Goal: Task Accomplishment & Management: Manage account settings

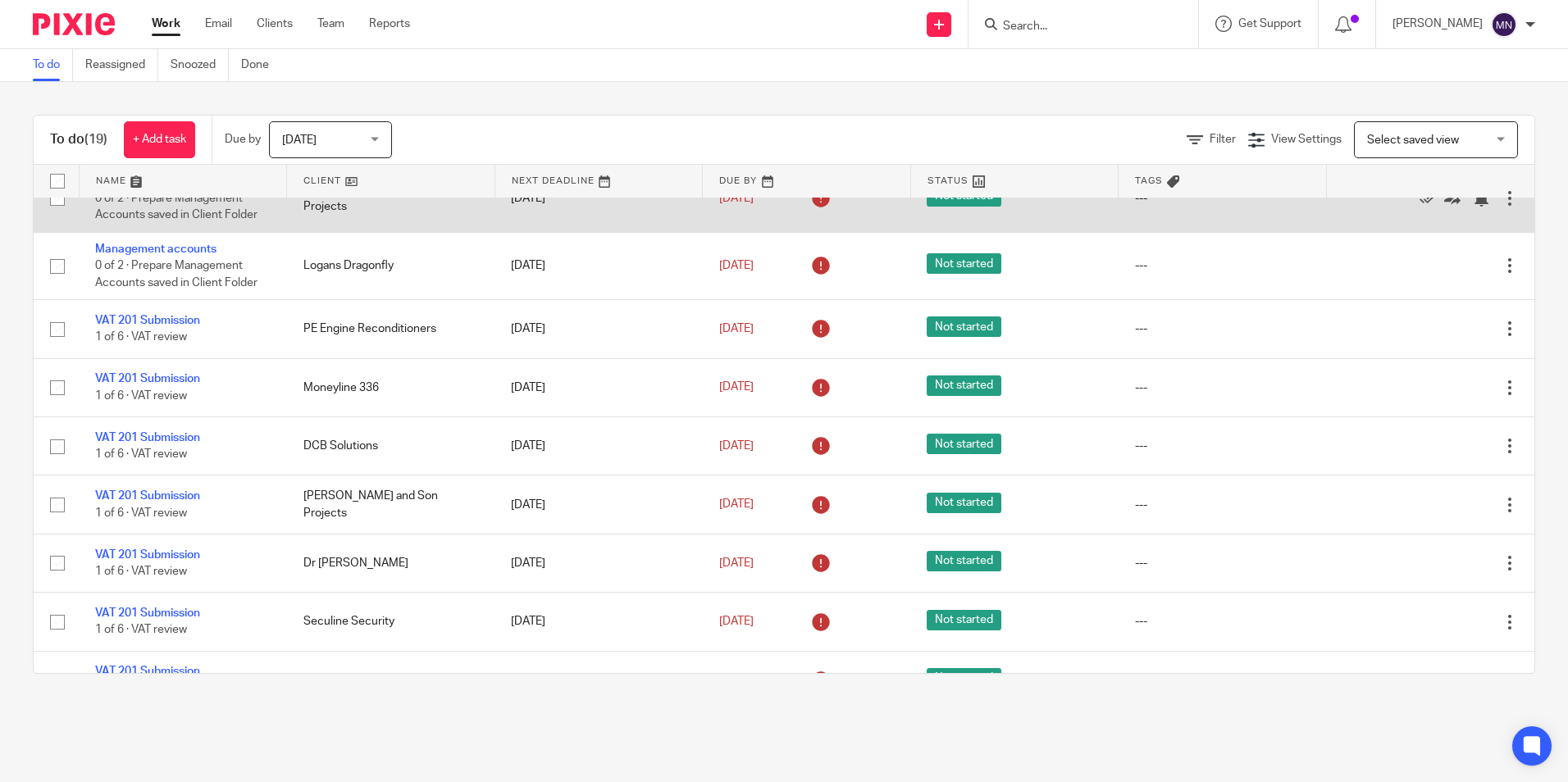
scroll to position [728, 0]
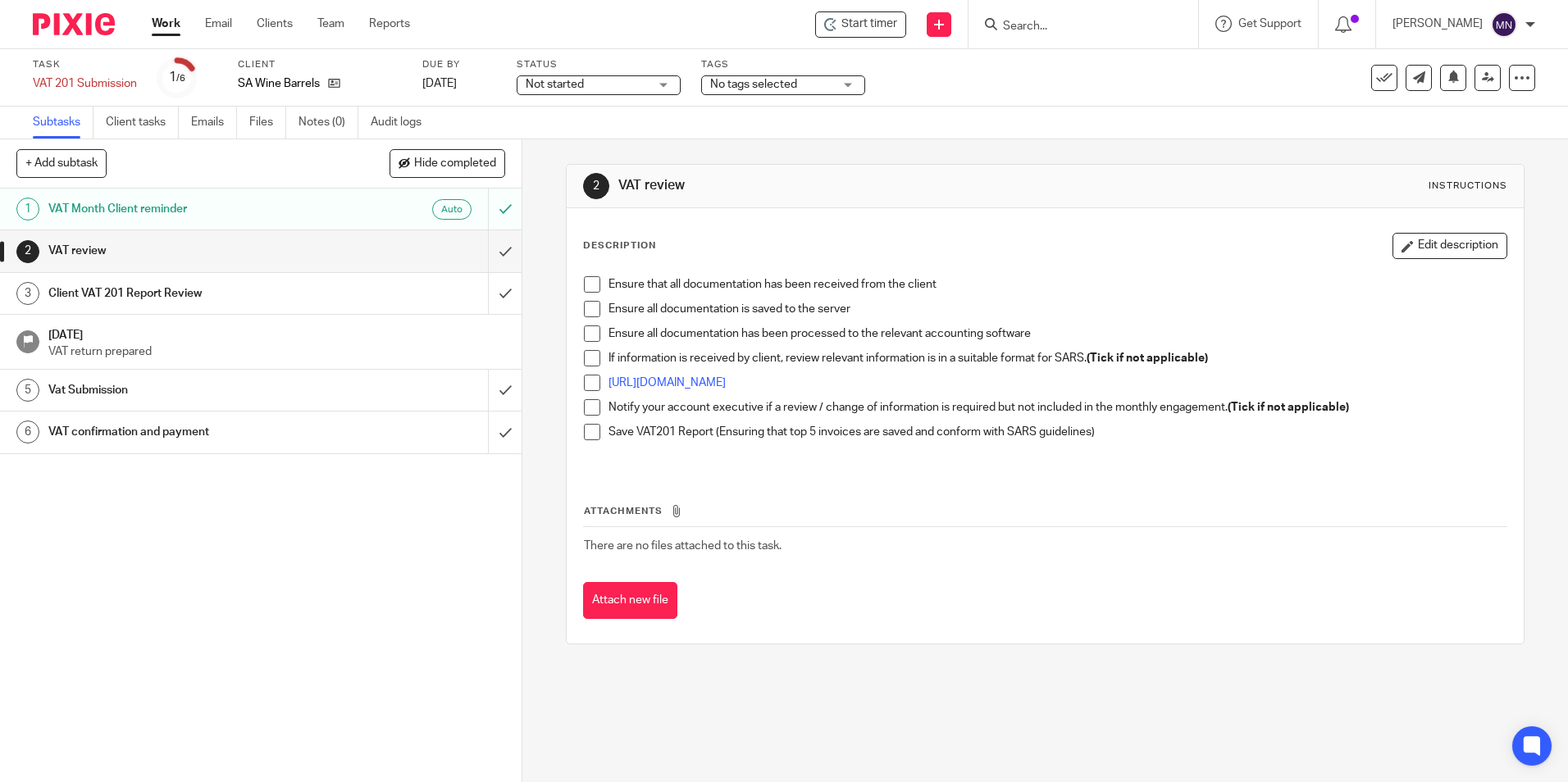
click at [584, 281] on span at bounding box center [592, 284] width 17 height 17
click at [591, 301] on span at bounding box center [592, 309] width 17 height 17
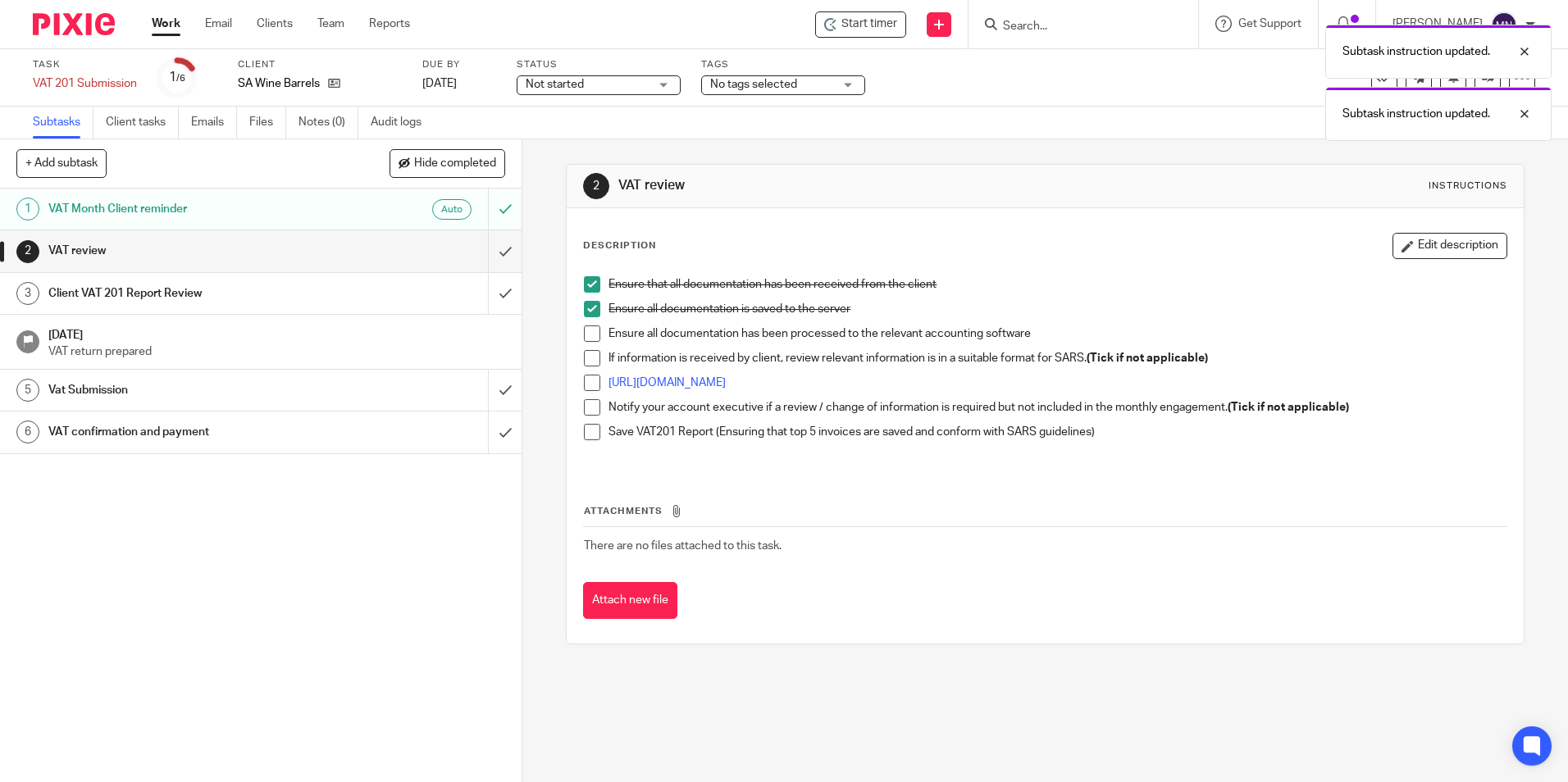
click at [591, 328] on span at bounding box center [592, 334] width 17 height 17
click at [591, 361] on span at bounding box center [592, 358] width 17 height 17
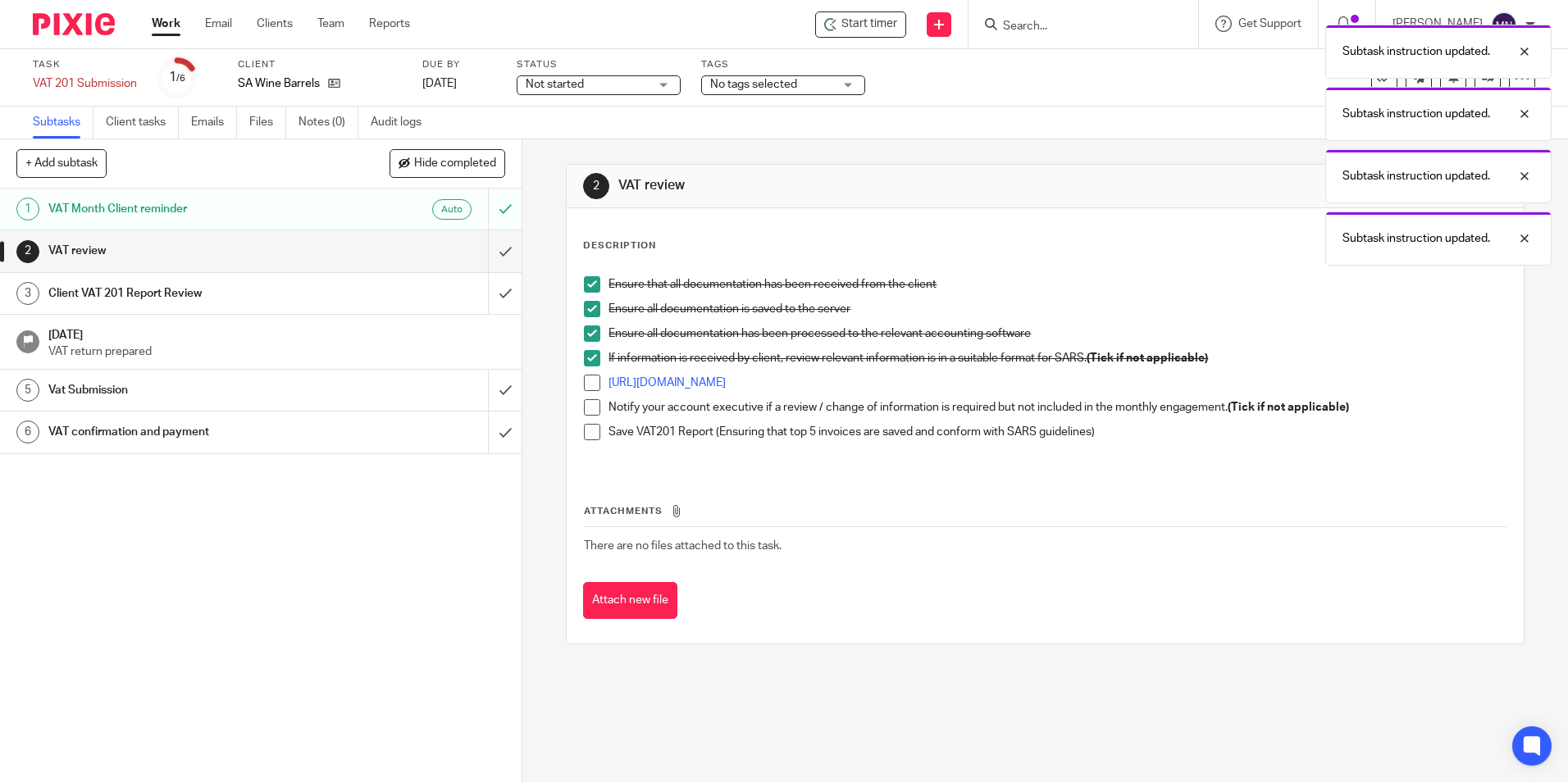
click at [586, 387] on span at bounding box center [592, 383] width 17 height 17
click at [586, 411] on span at bounding box center [592, 407] width 17 height 17
click at [586, 432] on span at bounding box center [592, 432] width 17 height 17
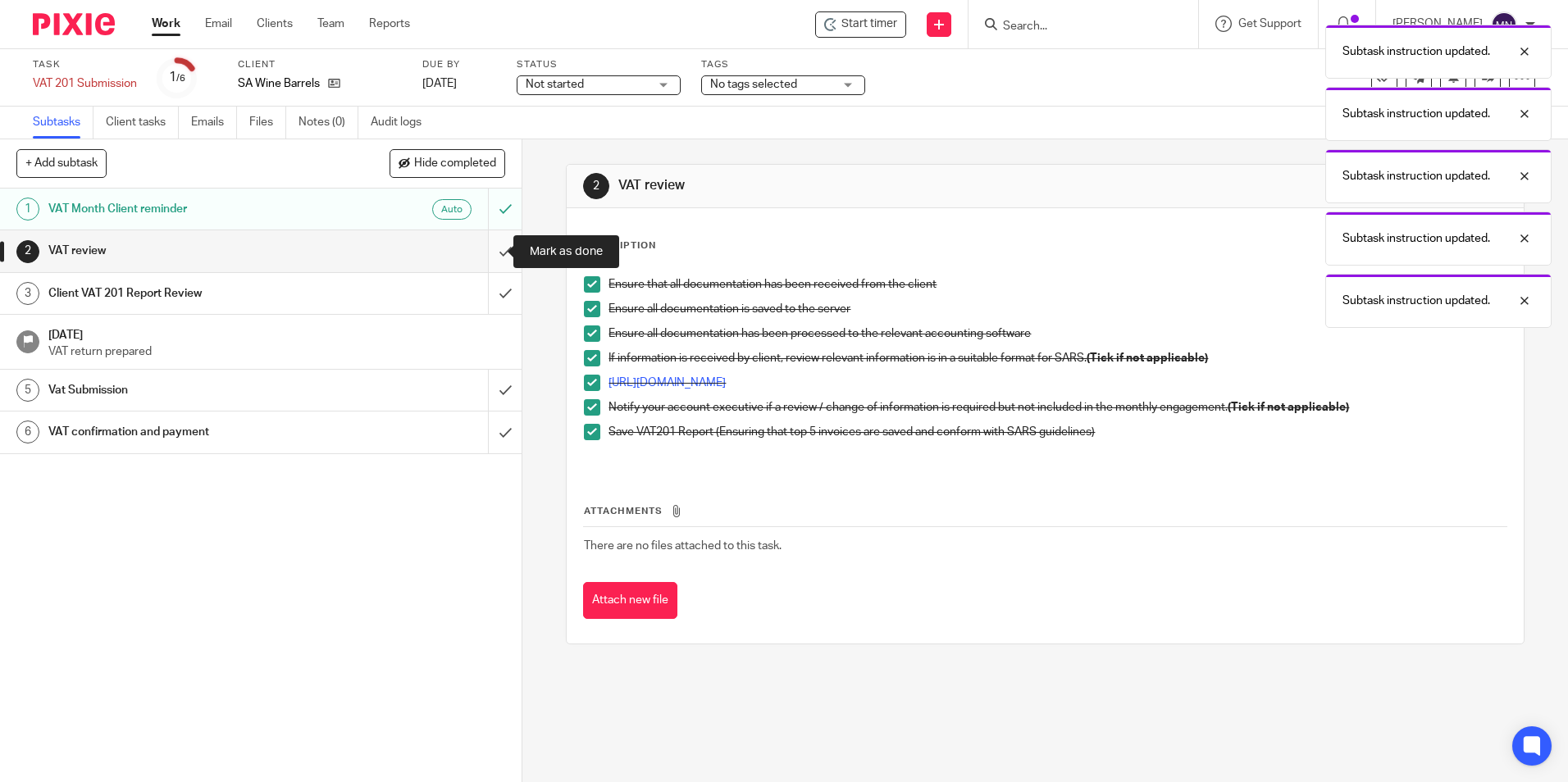
click at [494, 256] on input "submit" at bounding box center [261, 250] width 521 height 41
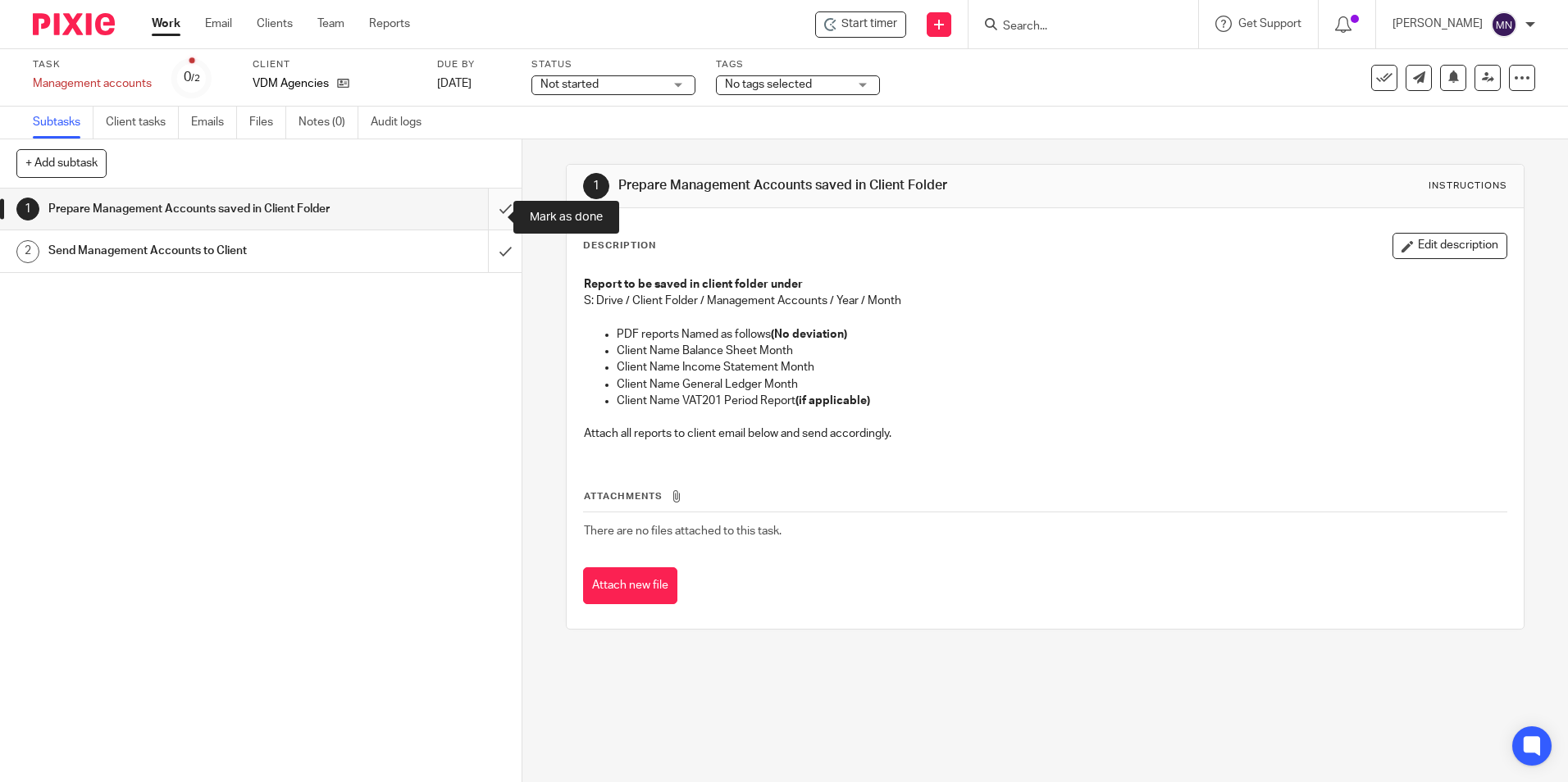
click at [489, 205] on input "submit" at bounding box center [261, 209] width 521 height 41
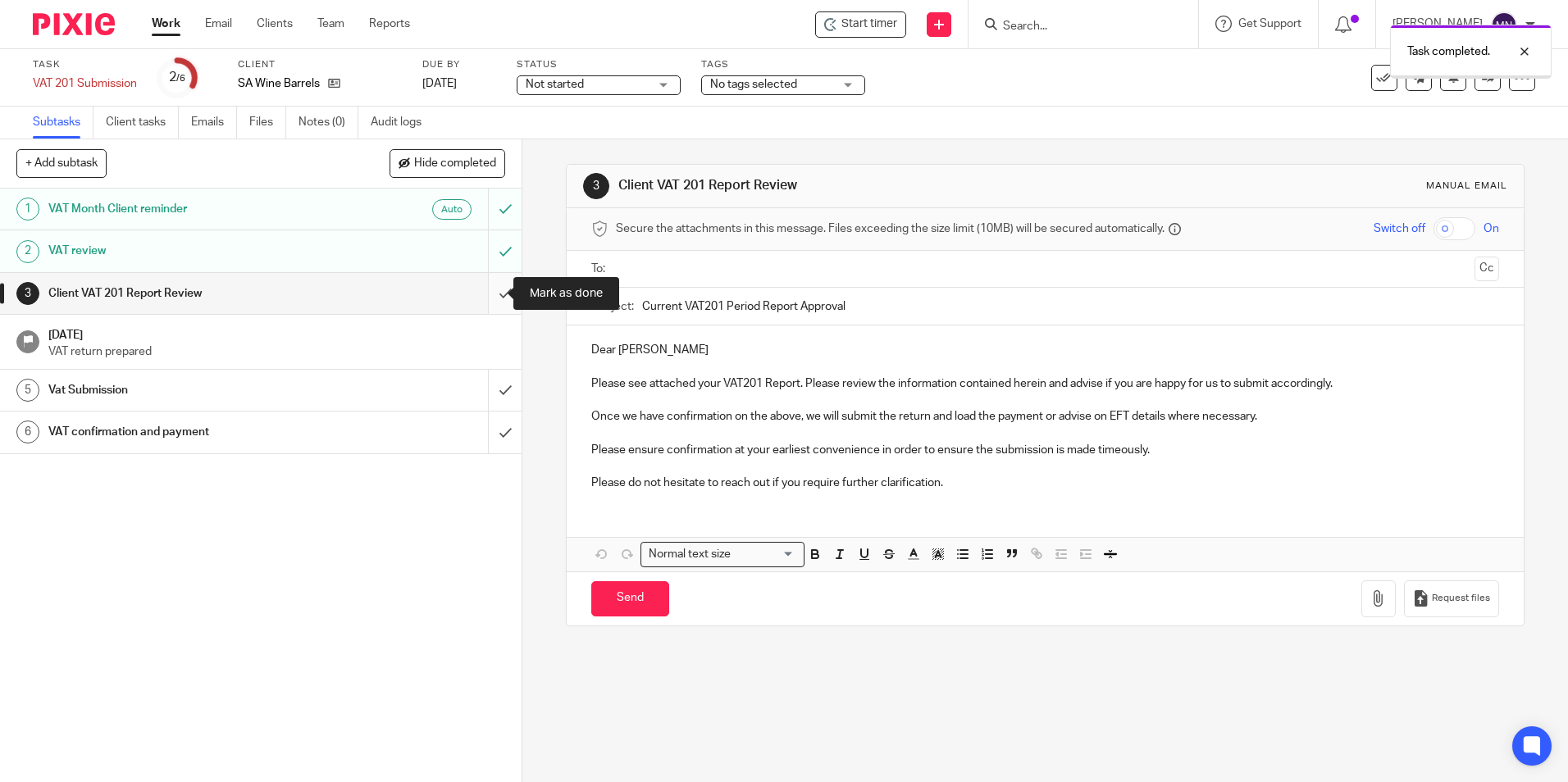
click at [489, 292] on input "submit" at bounding box center [261, 293] width 521 height 41
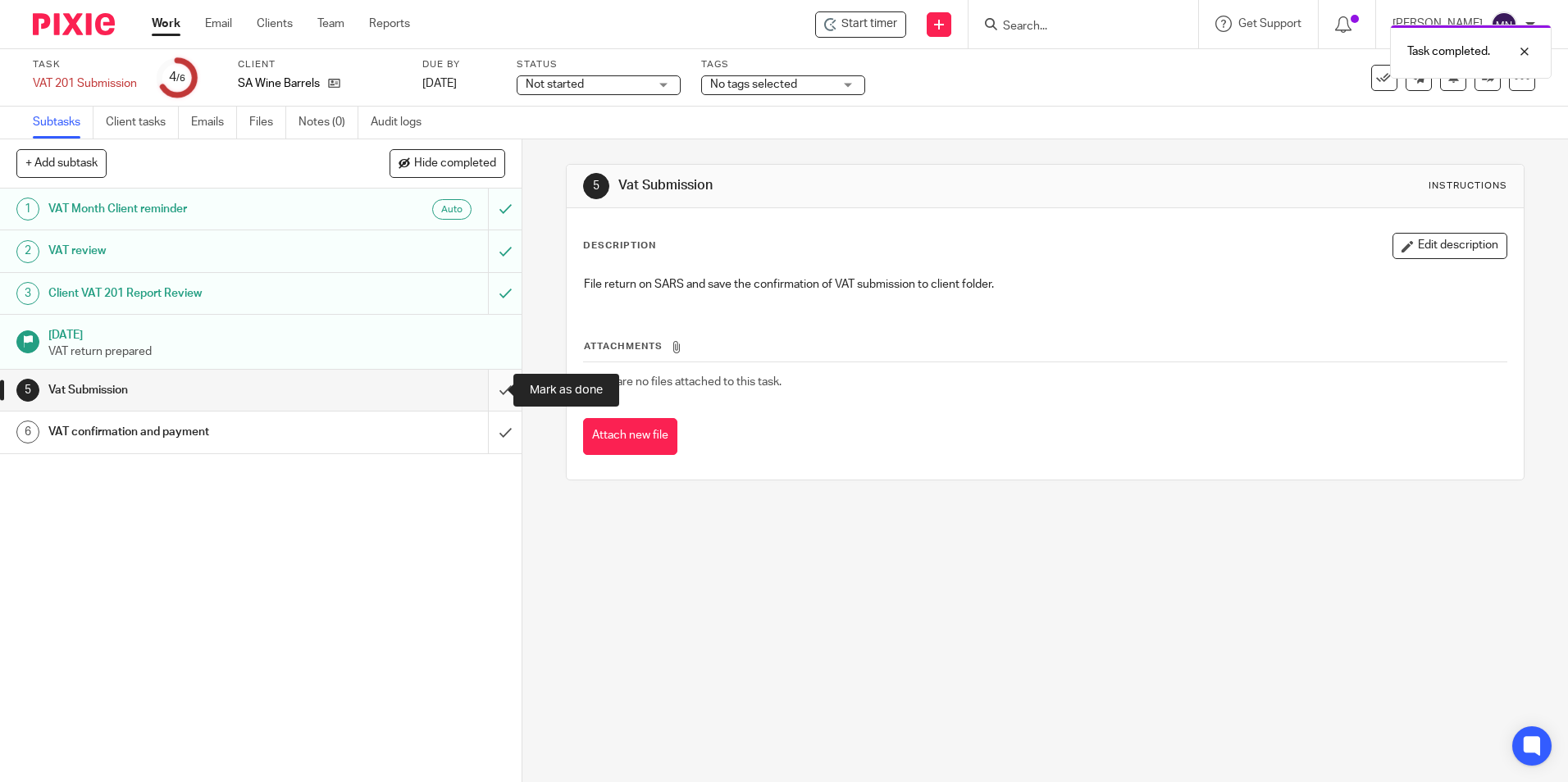
click at [492, 398] on input "submit" at bounding box center [261, 390] width 521 height 41
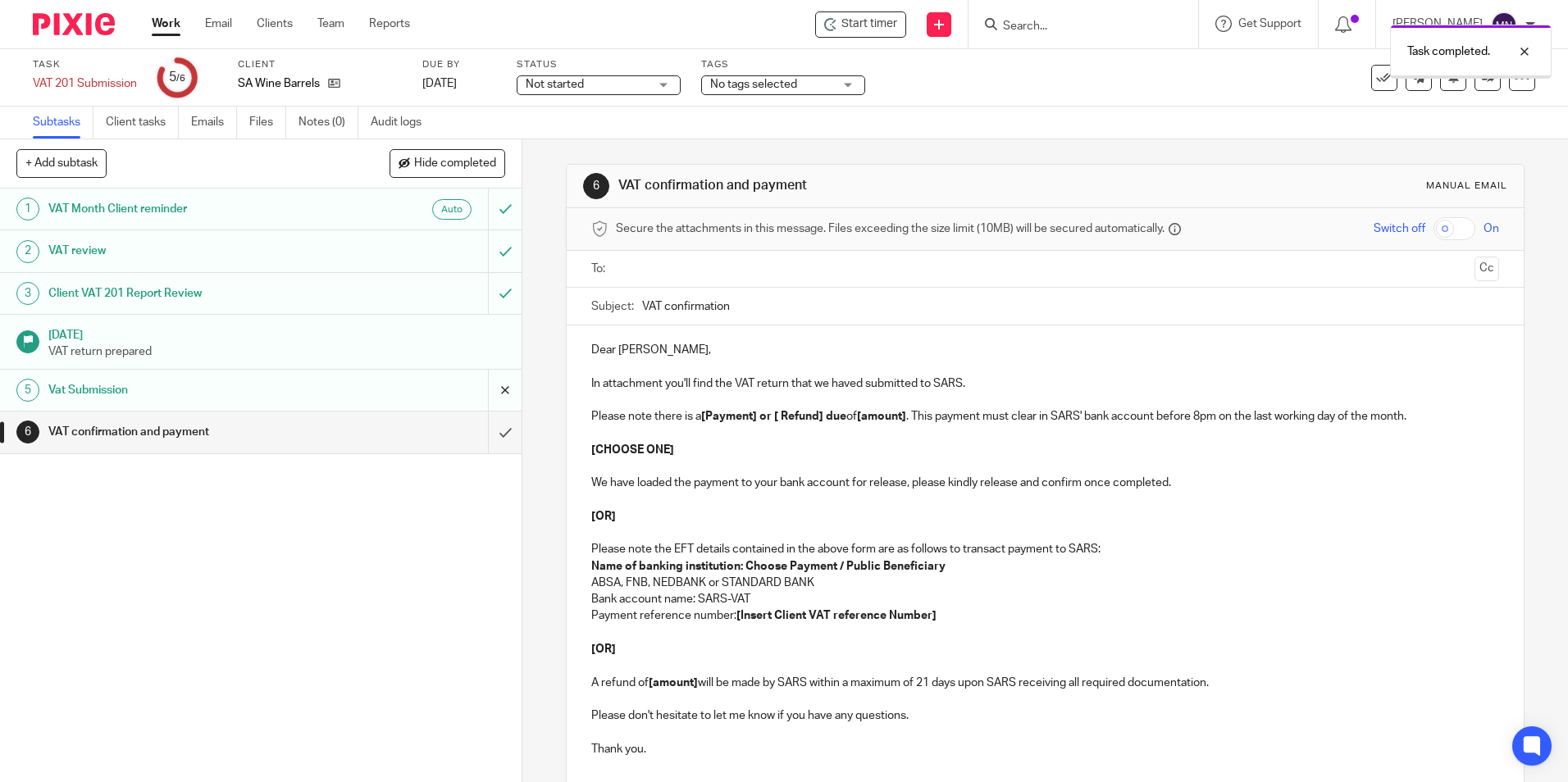
click at [485, 404] on input "submit" at bounding box center [261, 390] width 521 height 41
click at [503, 425] on input "submit" at bounding box center [261, 432] width 521 height 41
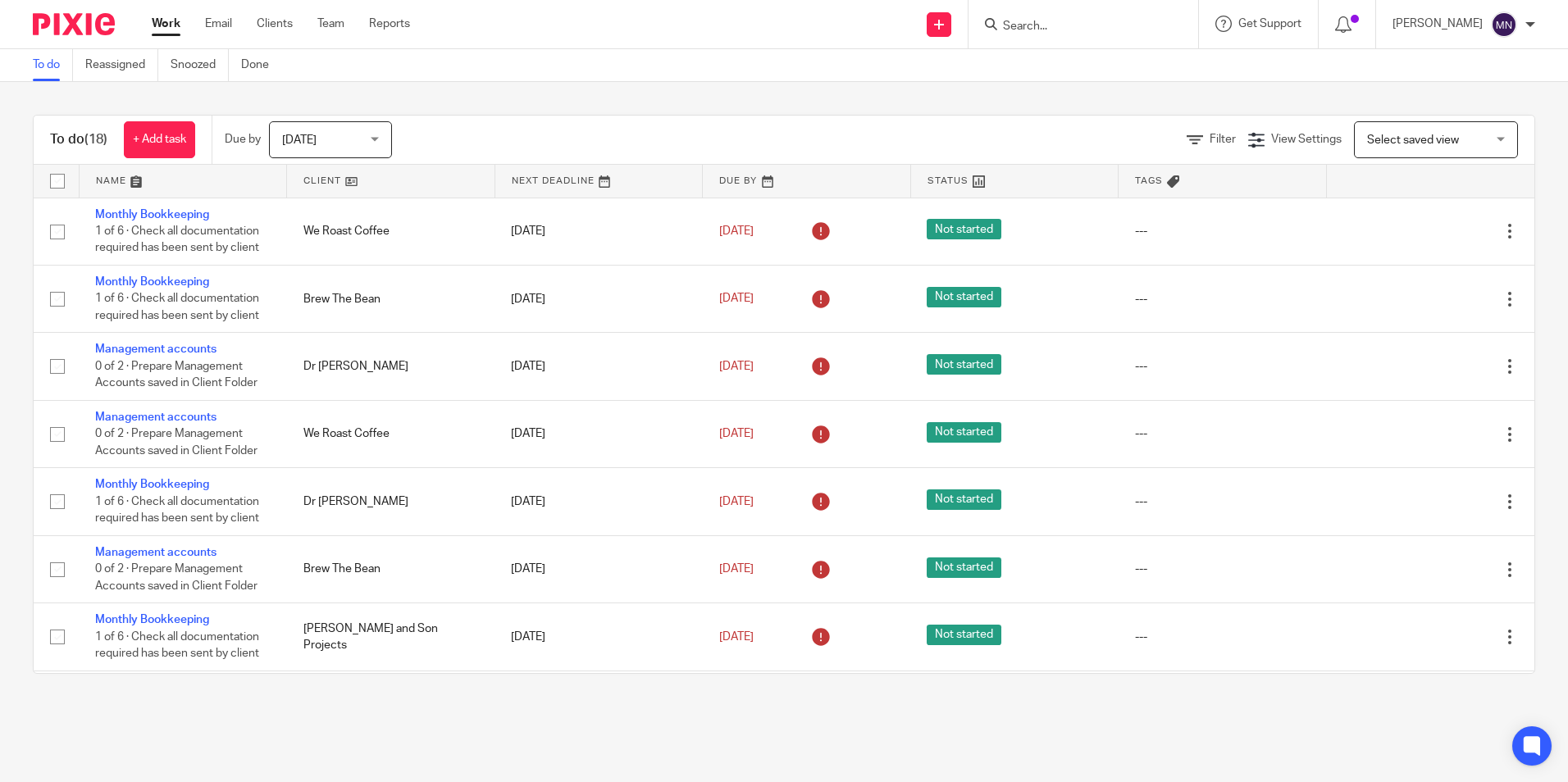
click at [341, 190] on link at bounding box center [391, 181] width 207 height 32
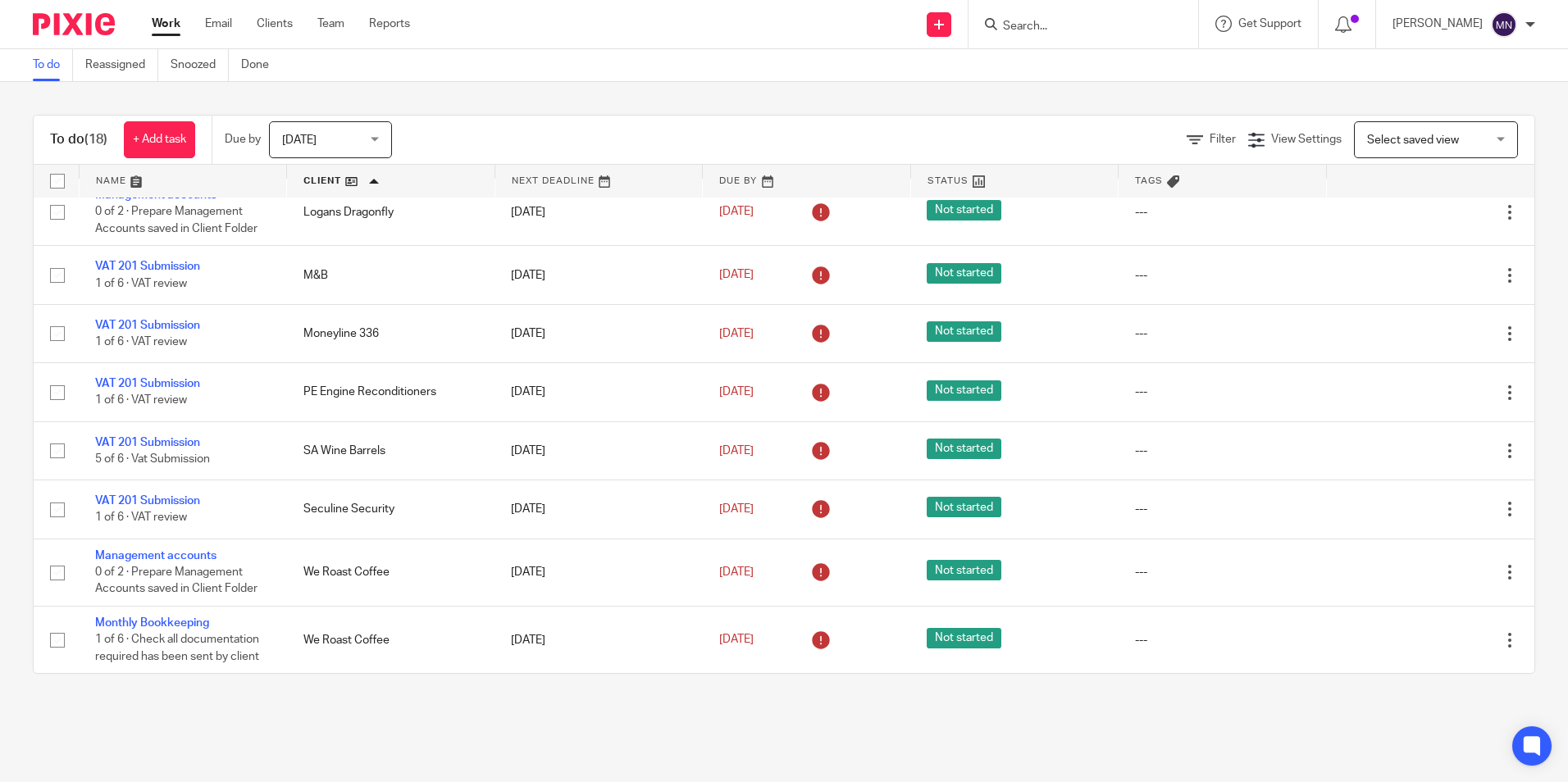
scroll to position [660, 0]
click at [1007, 25] on input "Search" at bounding box center [1075, 26] width 147 height 15
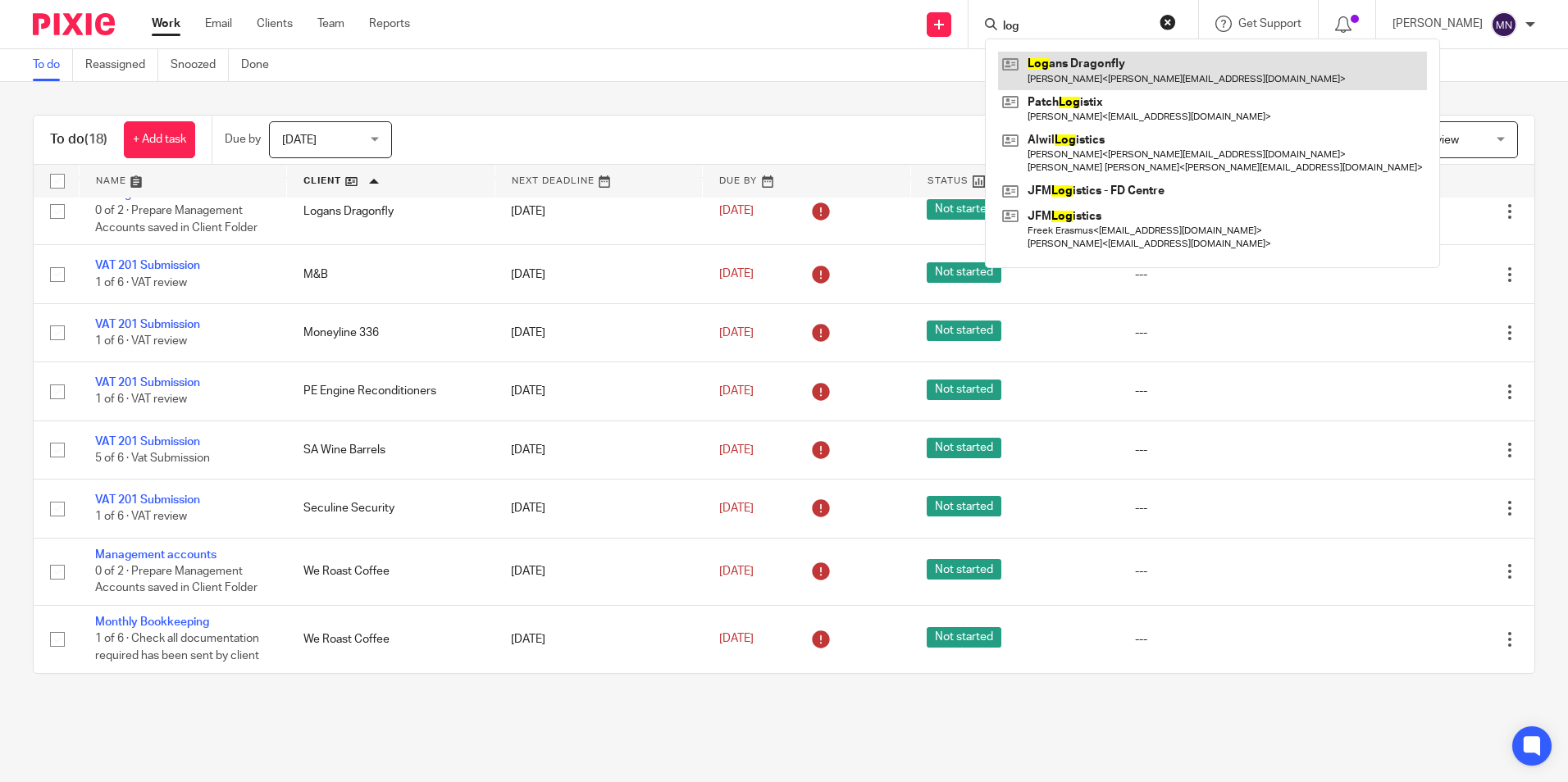
type input "log"
click at [1123, 76] on link at bounding box center [1212, 70] width 429 height 38
click at [1143, 76] on link at bounding box center [1212, 70] width 429 height 38
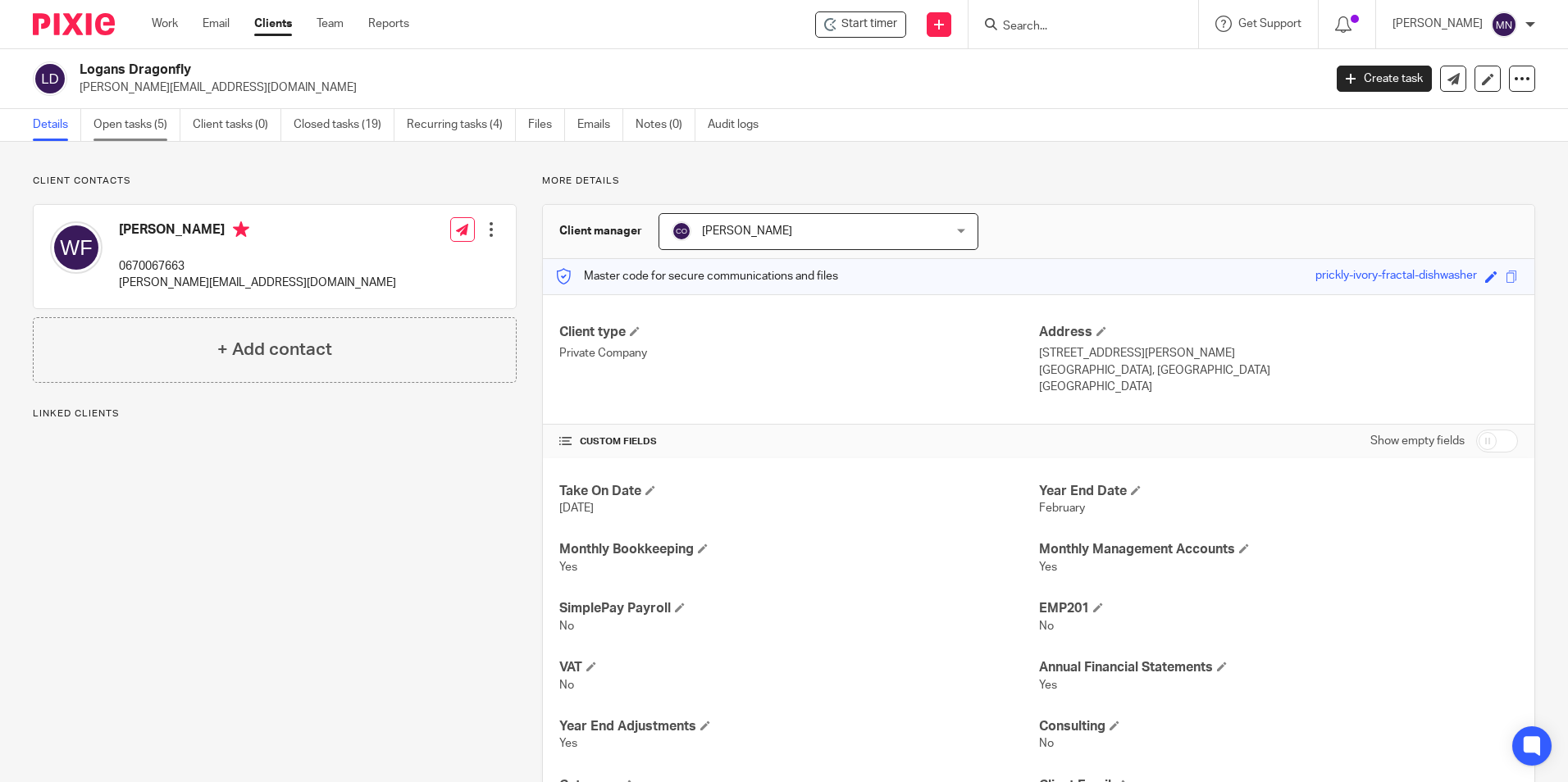
click at [134, 133] on link "Open tasks (5)" at bounding box center [136, 125] width 87 height 32
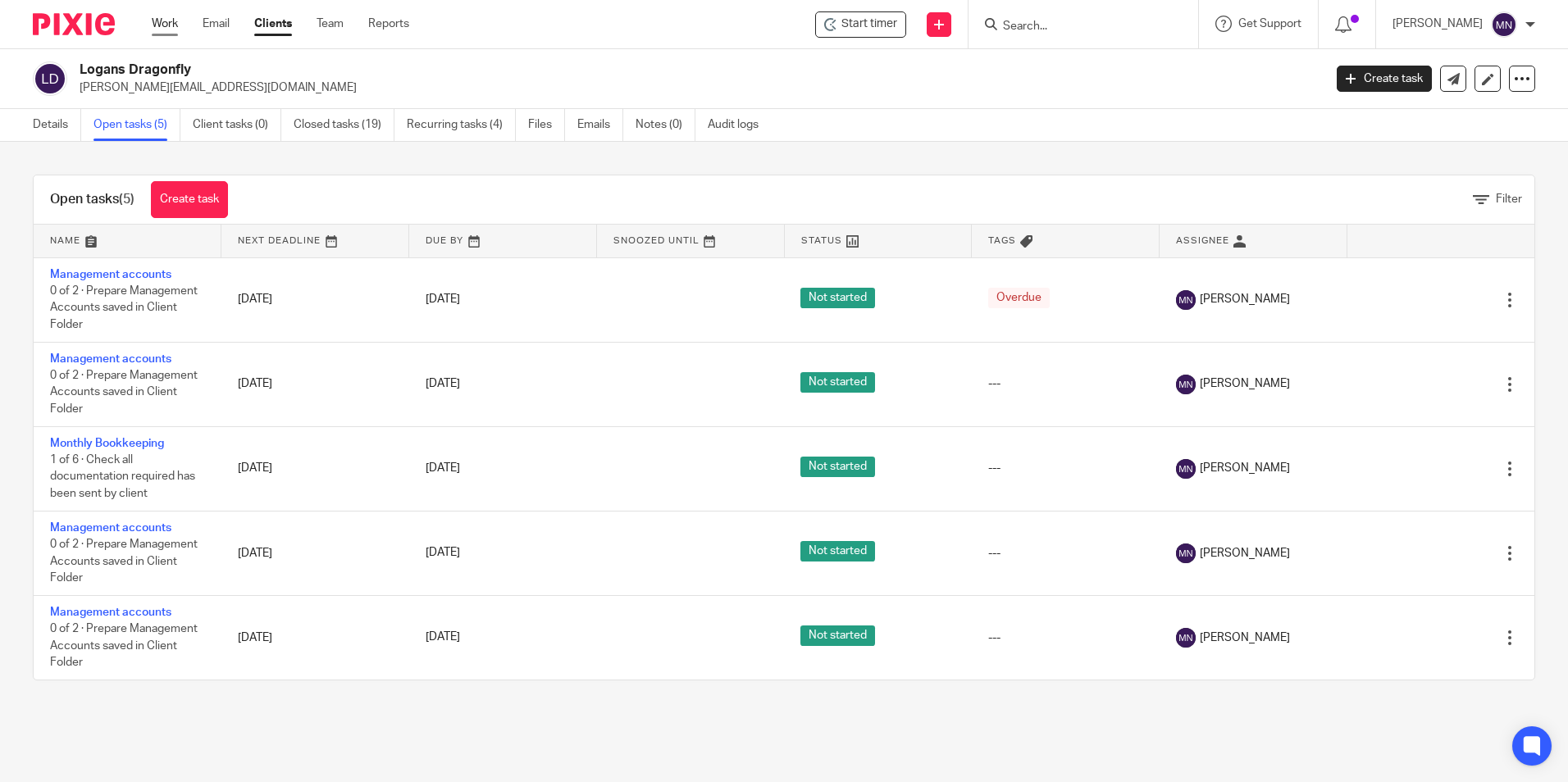
click at [155, 25] on link "Work" at bounding box center [165, 24] width 26 height 17
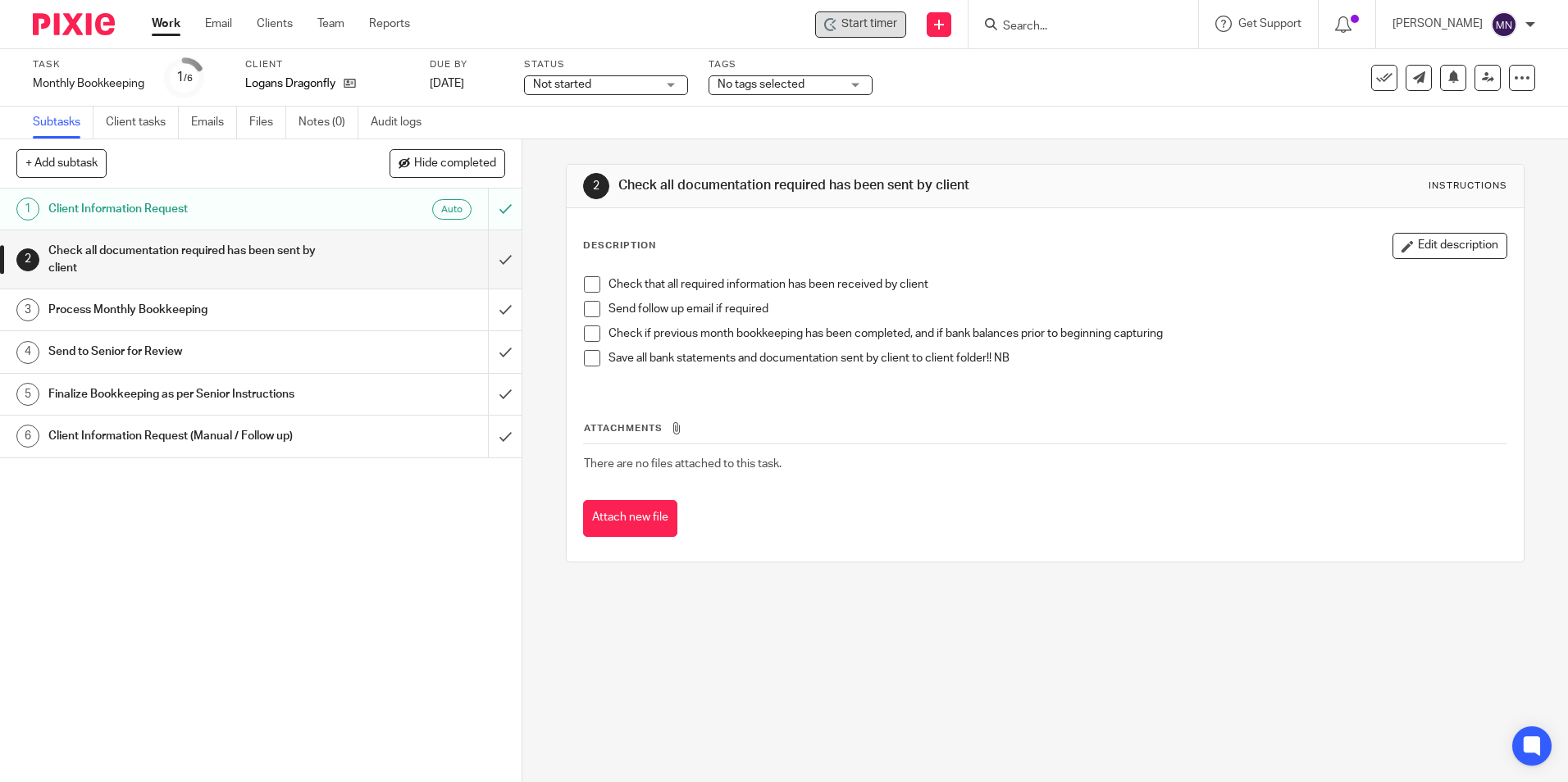
click at [843, 31] on span "Start timer" at bounding box center [869, 25] width 56 height 18
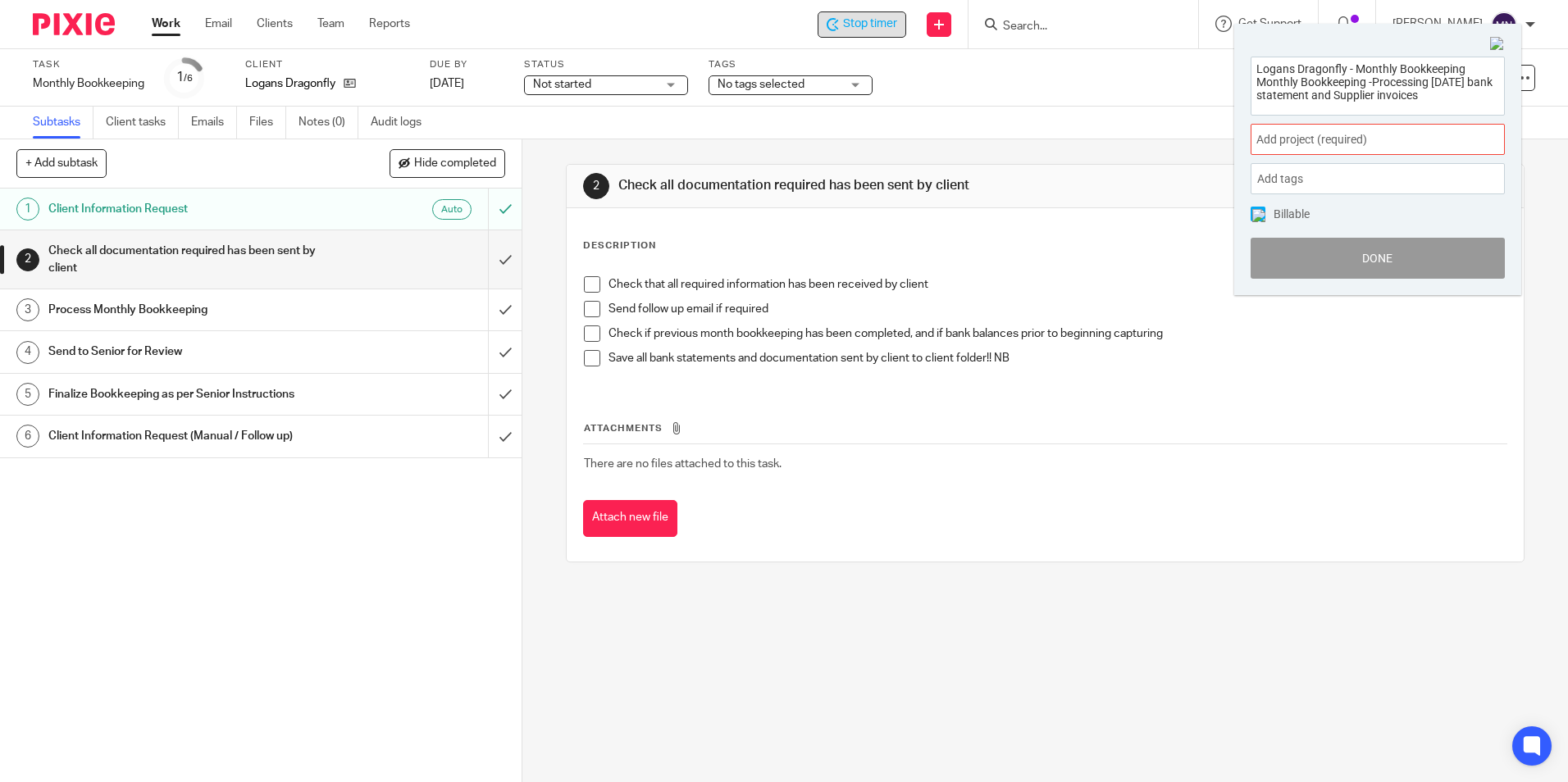
type textarea "Logans Dragonfly - Monthly Bookkeeping Monthly Bookkeeping -Processing August 2…"
click at [1390, 133] on span "Add project (required) :" at bounding box center [1359, 140] width 206 height 18
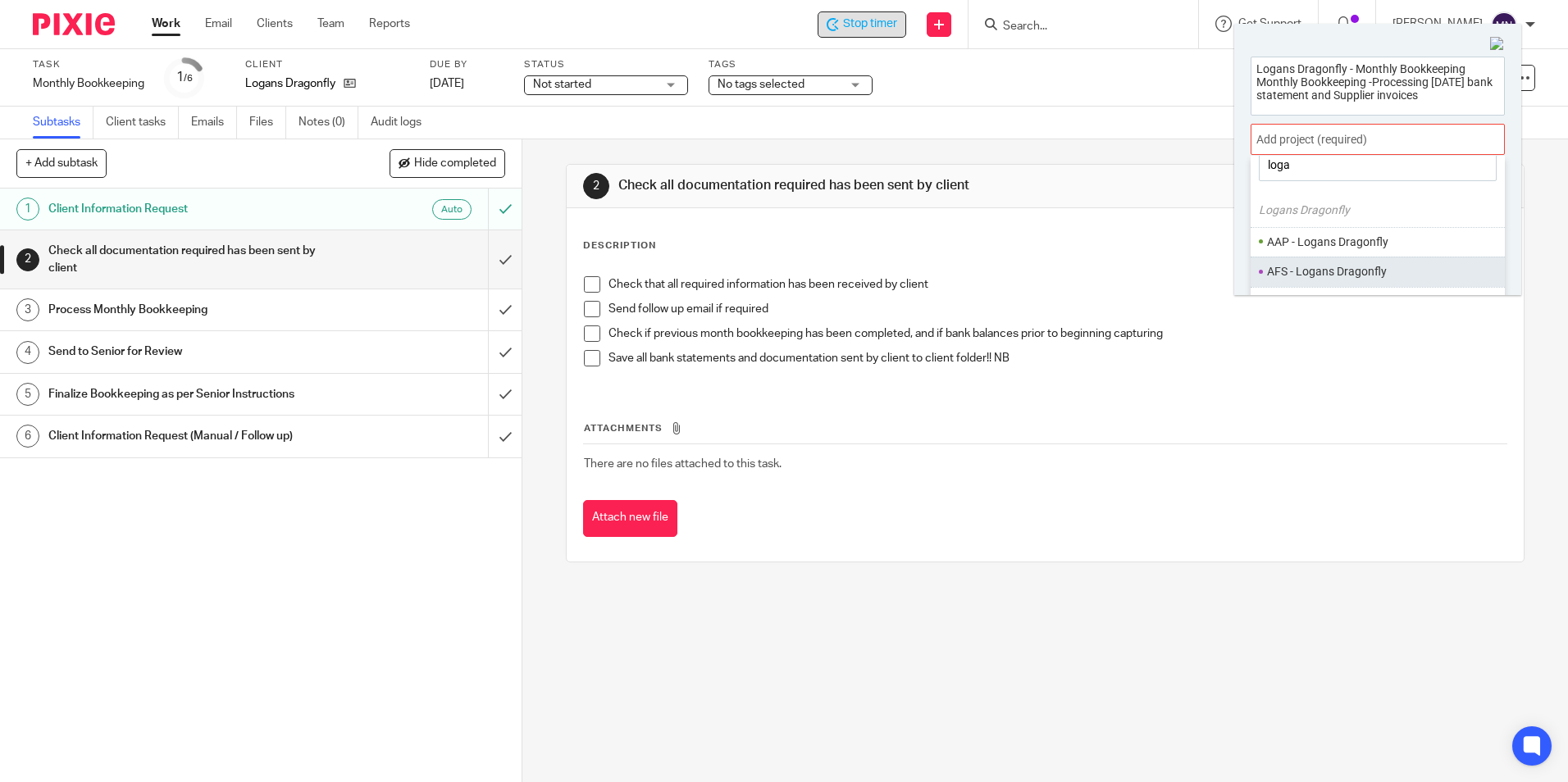
scroll to position [81, 0]
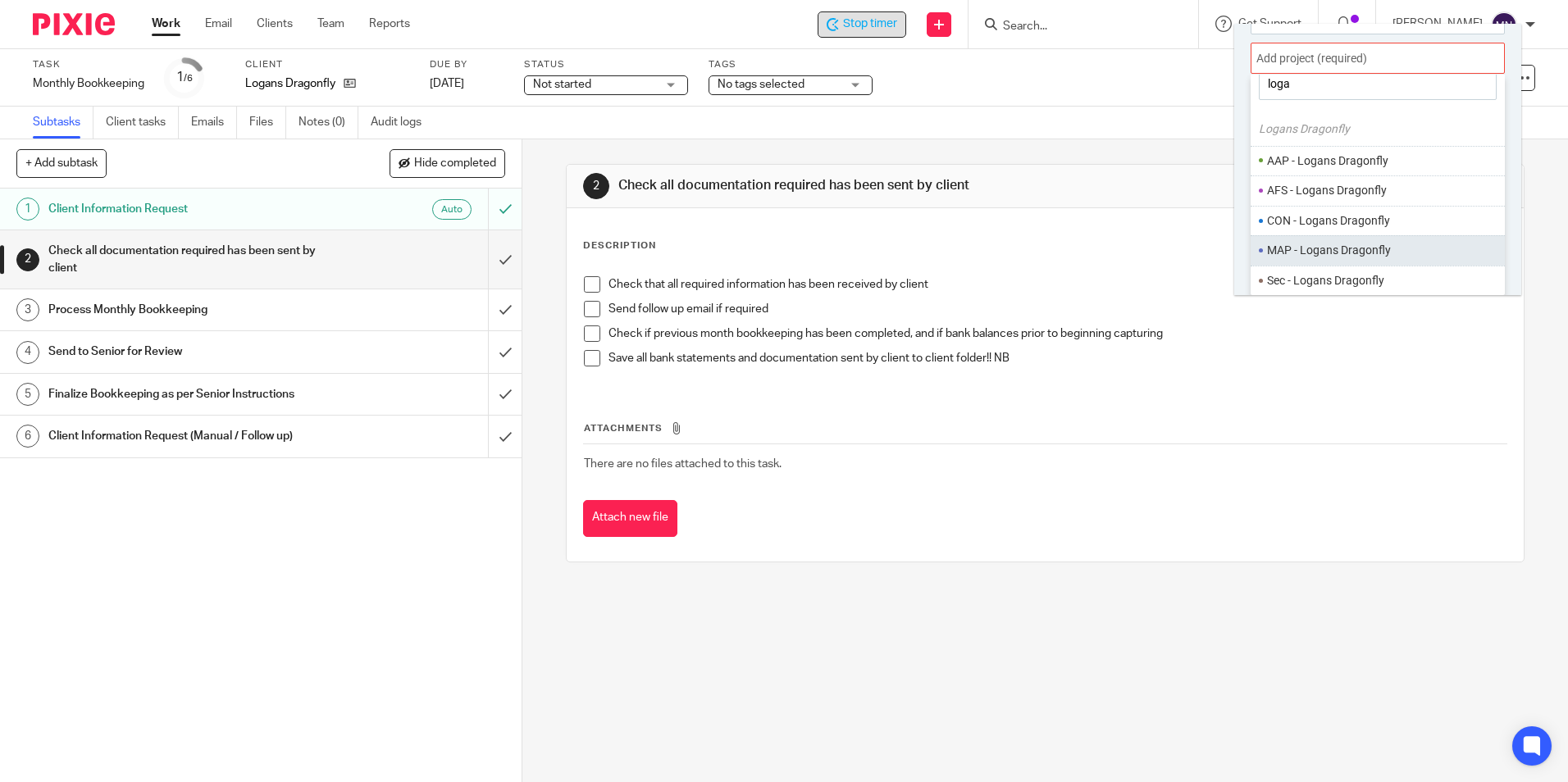
type input "loga"
click at [1360, 251] on li "MAP - Logans Dragonfly" at bounding box center [1384, 251] width 234 height 18
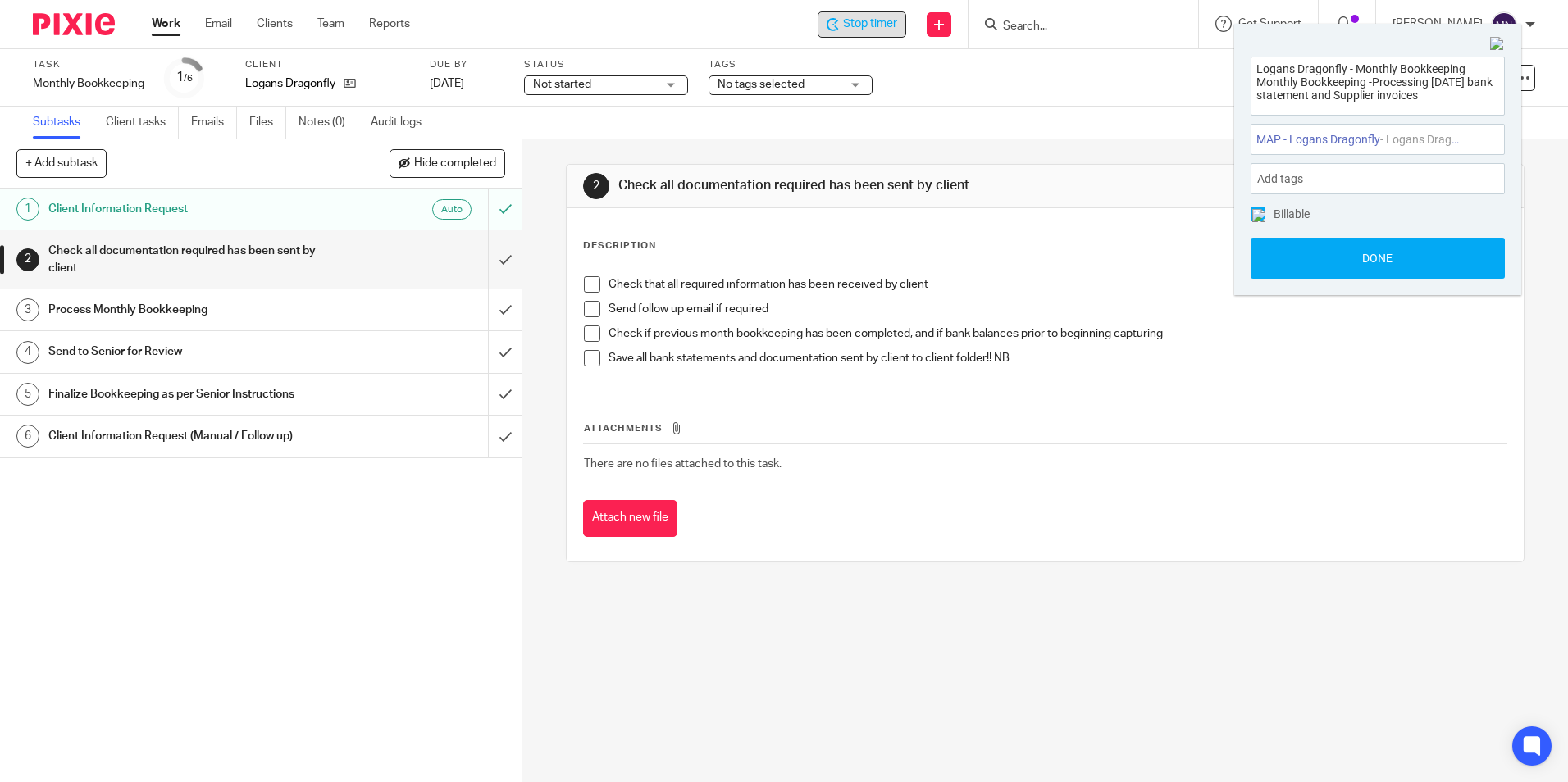
click at [1348, 174] on div "Add tags" at bounding box center [1377, 178] width 255 height 31
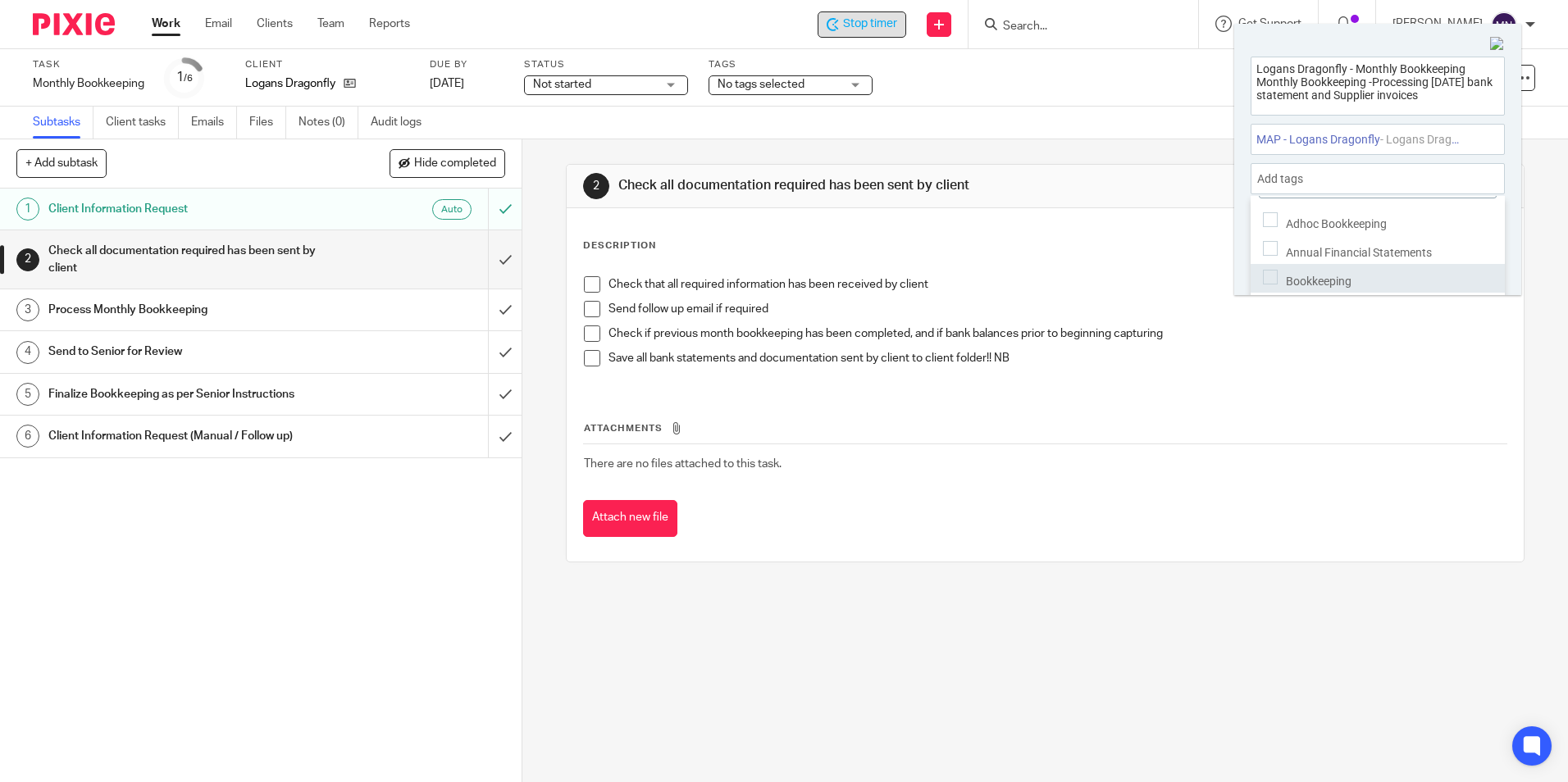
scroll to position [55, 0]
click at [1356, 257] on div "Bookkeeping" at bounding box center [1377, 262] width 255 height 29
click at [1342, 276] on div "Invoices" at bounding box center [1377, 291] width 255 height 29
click at [1357, 342] on div "Check if previous month bookkeeping has been completed, and if bank balances pr…" at bounding box center [1057, 338] width 897 height 25
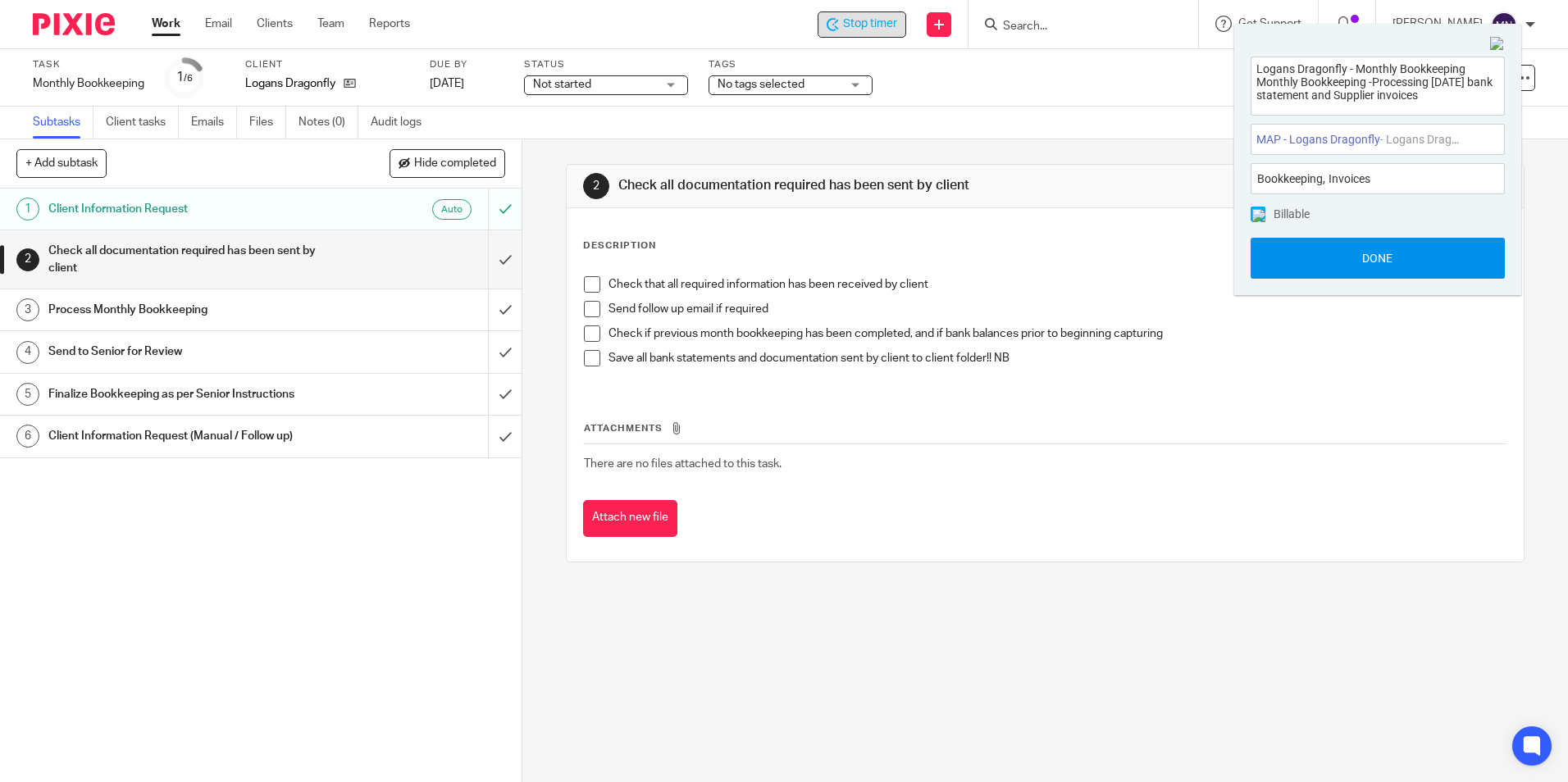
click at [1374, 262] on button "Done" at bounding box center [1377, 258] width 255 height 41
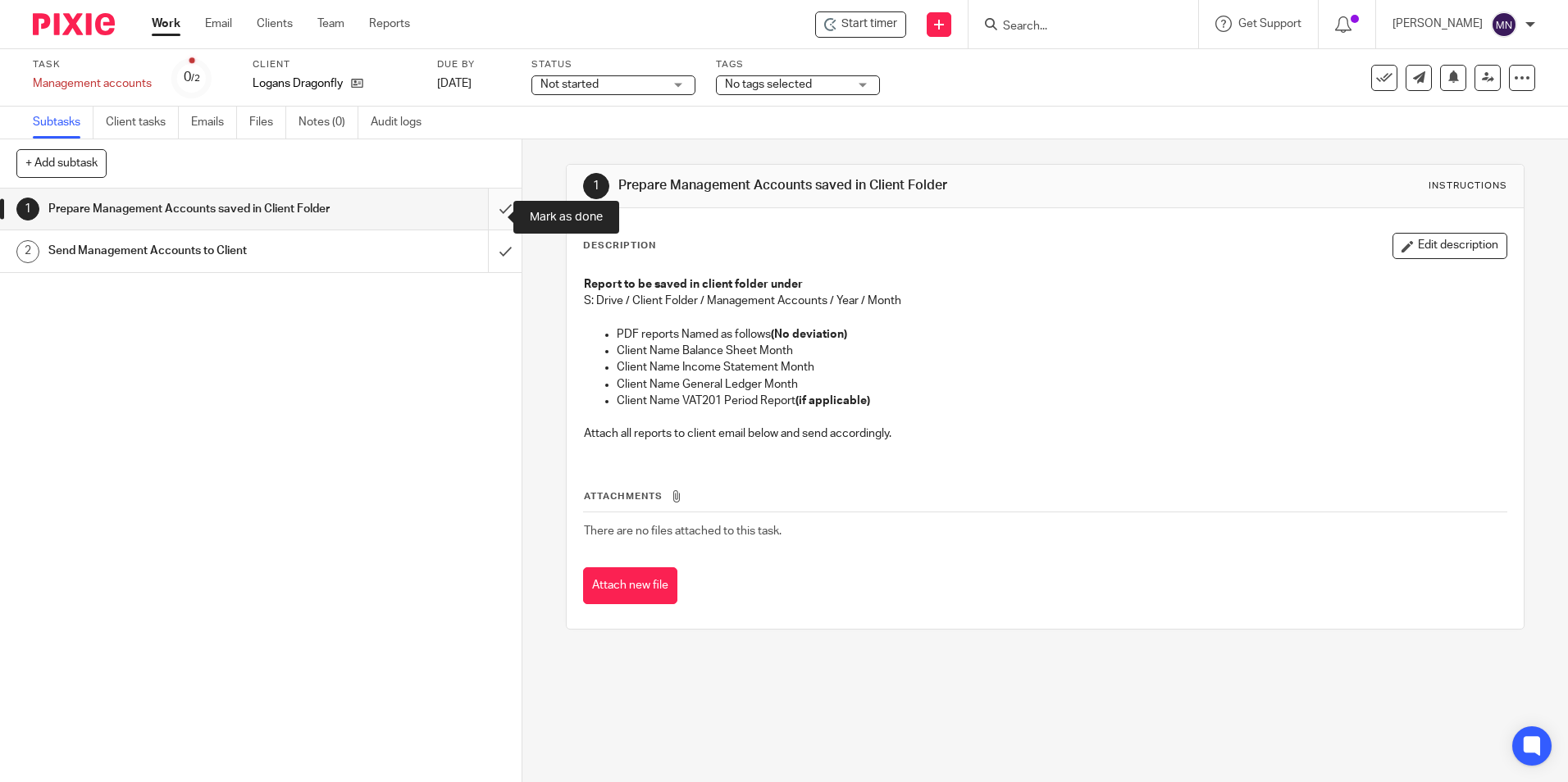
click at [492, 220] on input "submit" at bounding box center [261, 209] width 521 height 41
click at [486, 207] on input "submit" at bounding box center [261, 209] width 521 height 41
click at [480, 219] on input "submit" at bounding box center [261, 209] width 521 height 41
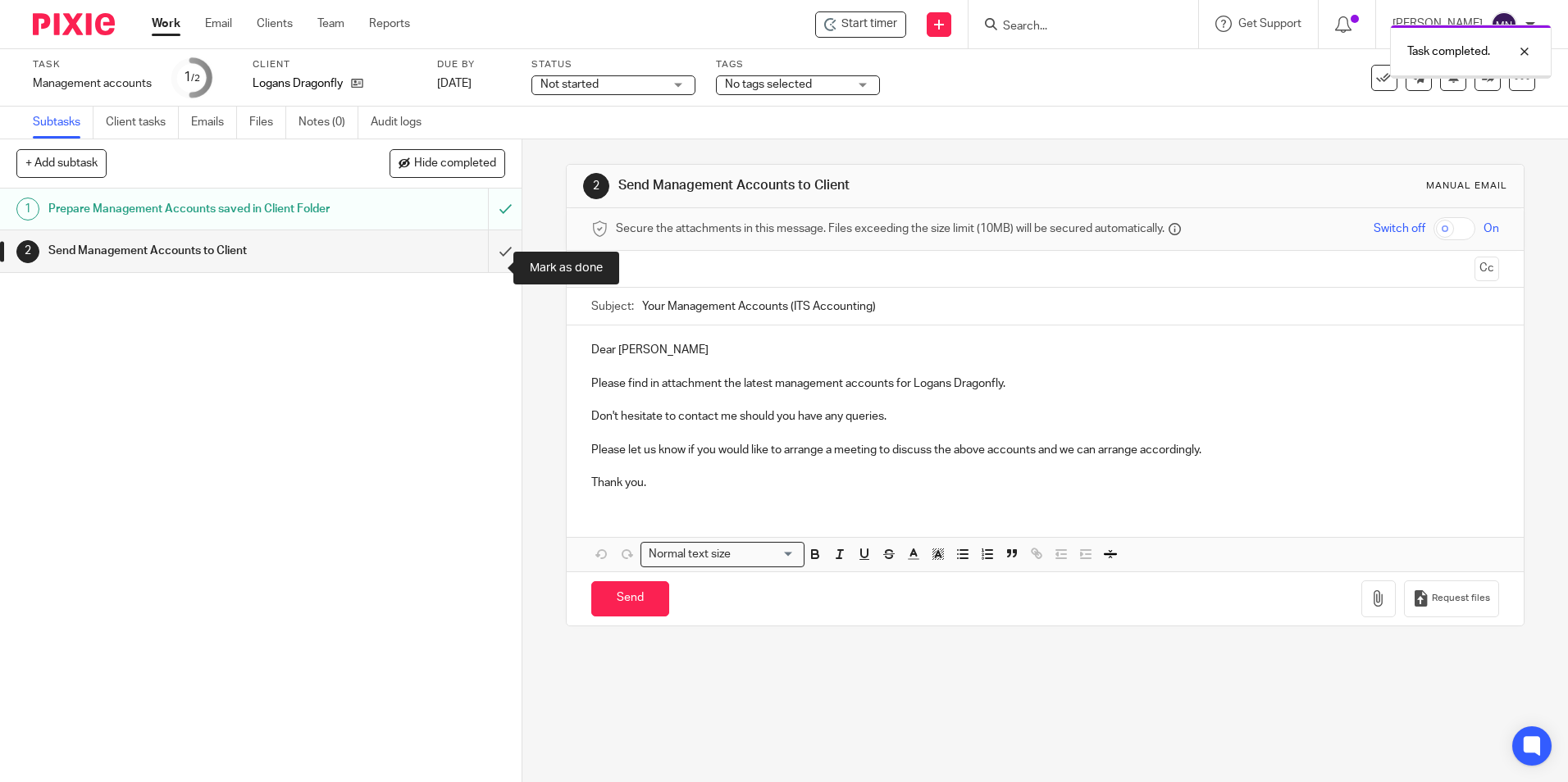
click at [500, 261] on input "submit" at bounding box center [261, 250] width 521 height 41
click at [504, 263] on input "submit" at bounding box center [261, 250] width 521 height 41
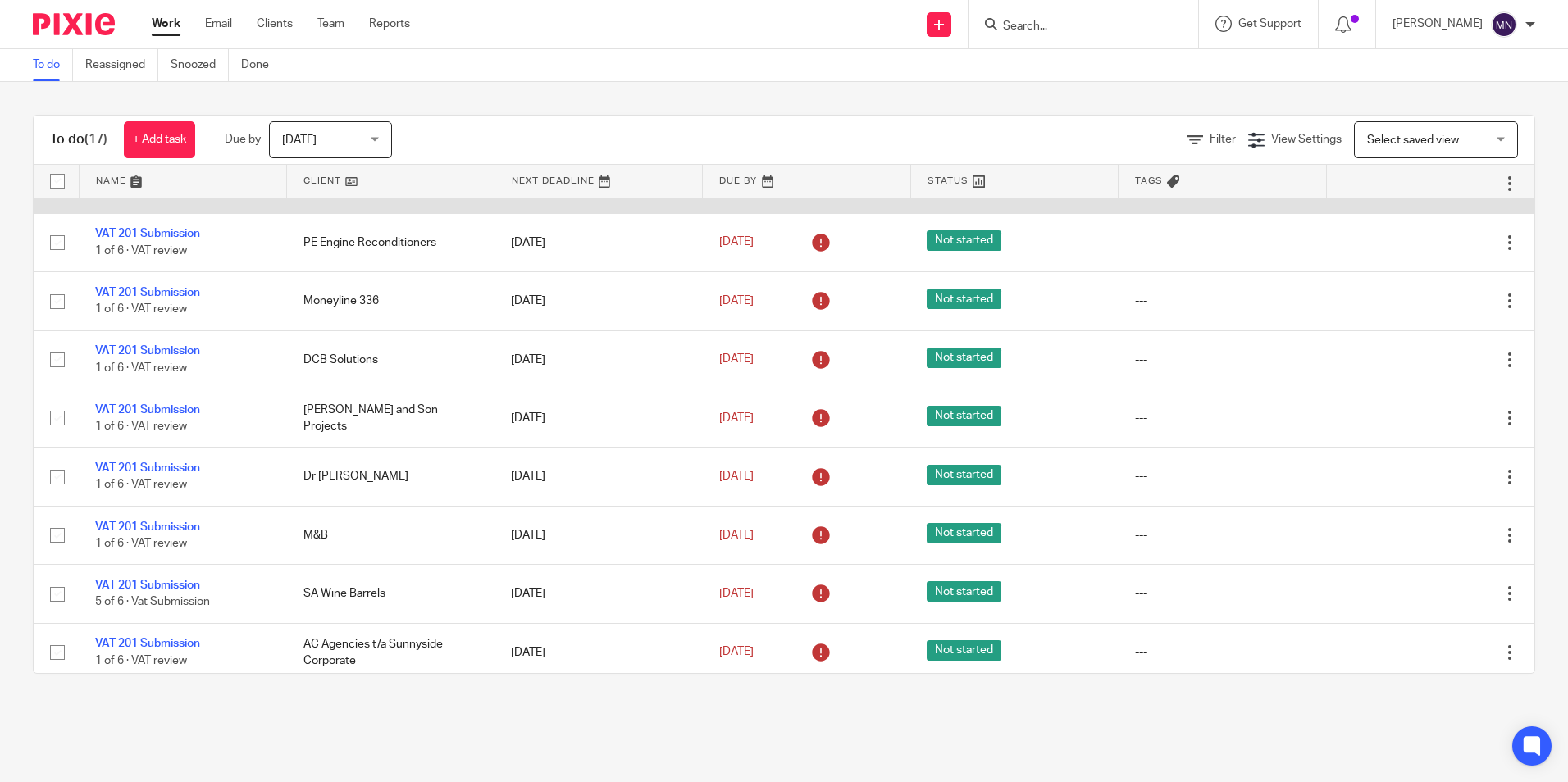
scroll to position [592, 0]
